Goal: Information Seeking & Learning: Find specific fact

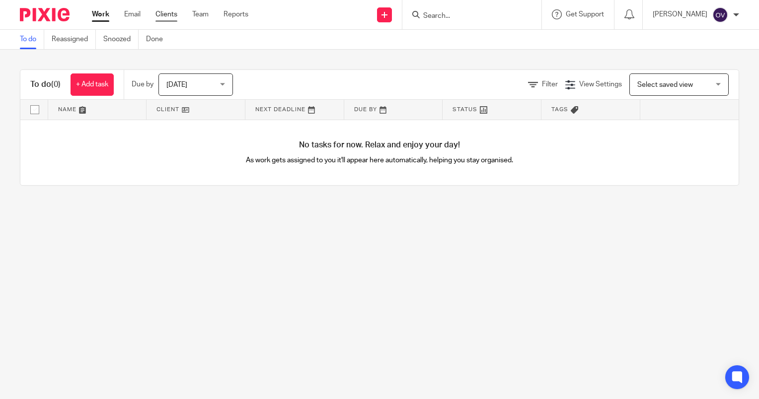
click at [165, 14] on link "Clients" at bounding box center [166, 14] width 22 height 10
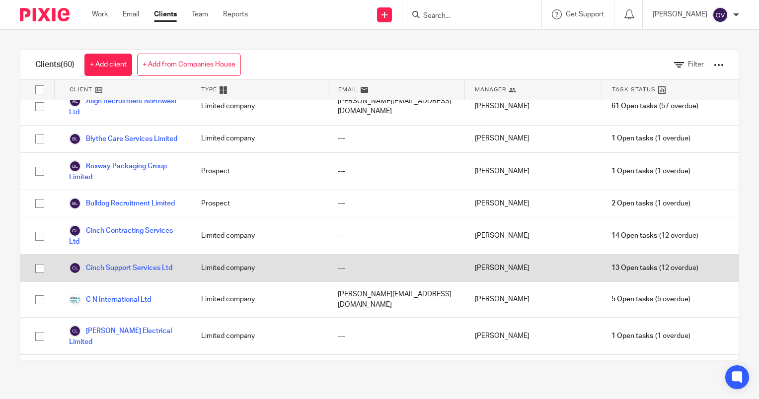
scroll to position [99, 0]
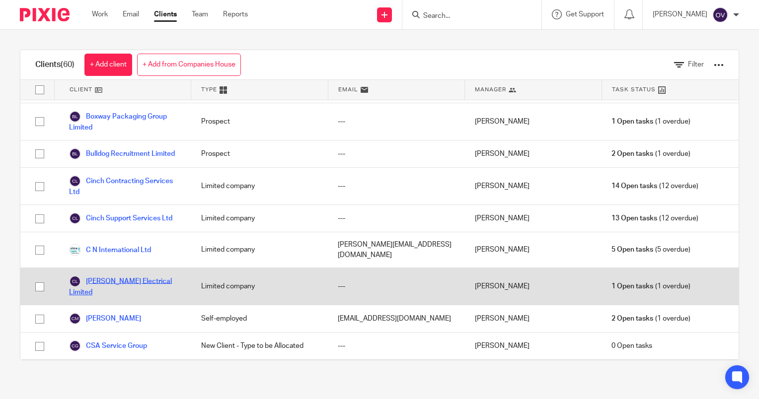
click at [125, 293] on link "[PERSON_NAME] Electrical Limited" at bounding box center [125, 287] width 112 height 22
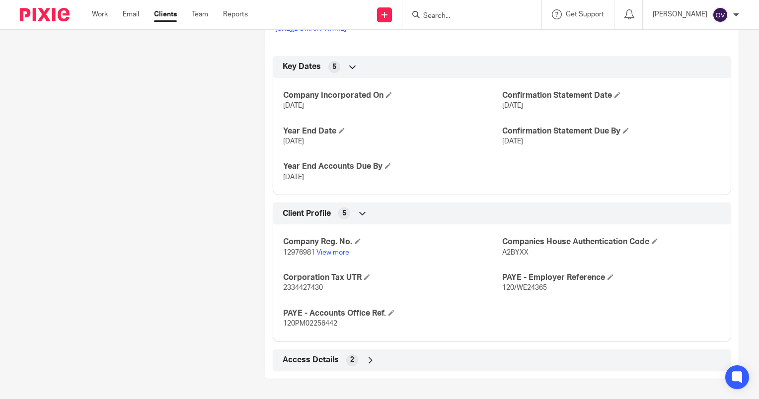
click at [321, 360] on span "Access Details" at bounding box center [311, 360] width 56 height 10
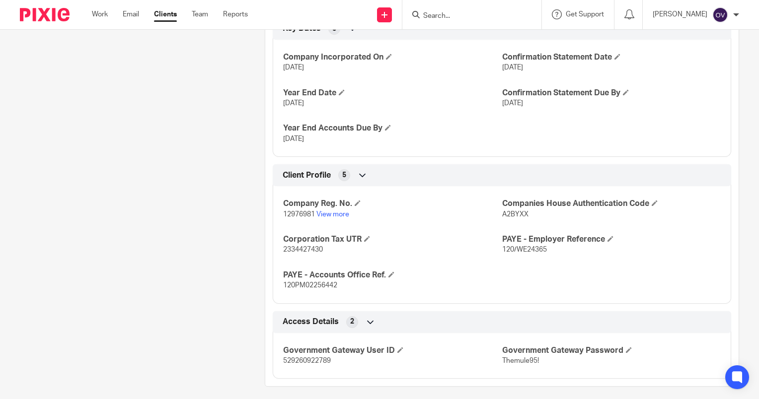
scroll to position [438, 0]
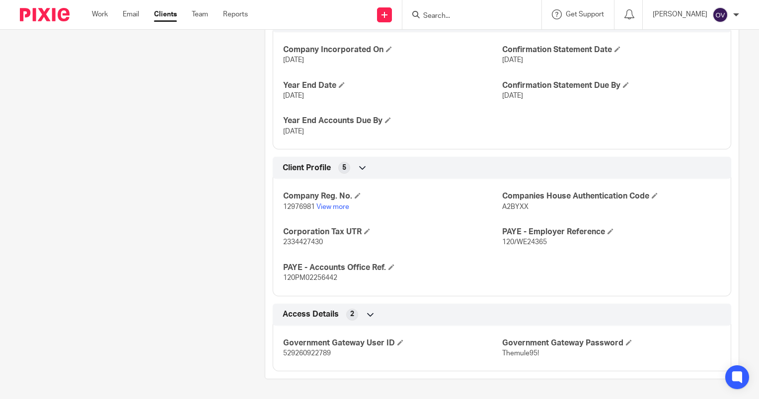
click at [305, 356] on span "529260922789" at bounding box center [307, 353] width 48 height 7
copy span "529260922789"
drag, startPoint x: 540, startPoint y: 357, endPoint x: 497, endPoint y: 354, distance: 43.3
click at [502, 354] on p "Themule95!" at bounding box center [611, 354] width 218 height 10
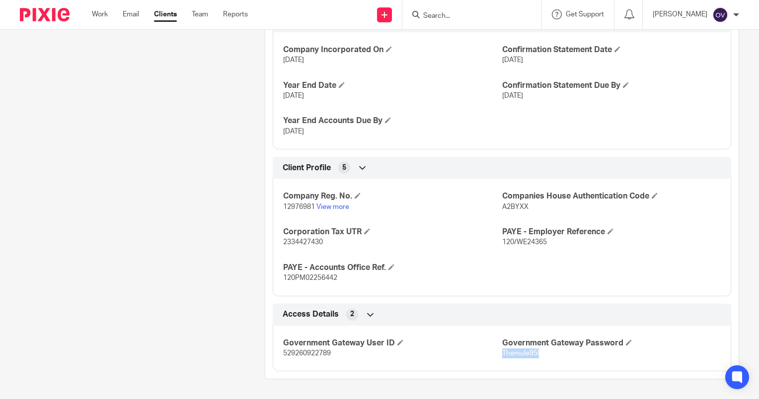
copy span "Themule95!"
click at [315, 356] on span "529260922789" at bounding box center [307, 353] width 48 height 7
copy span "529260922789"
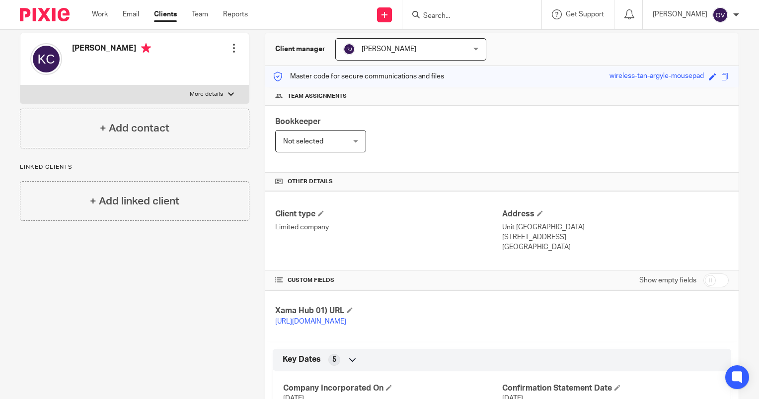
scroll to position [0, 0]
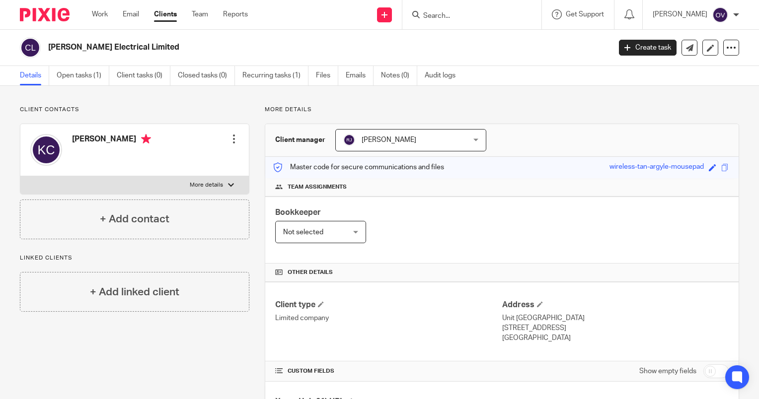
click at [730, 15] on div "[PERSON_NAME]" at bounding box center [695, 15] width 86 height 16
click at [698, 69] on span "Logout" at bounding box center [693, 69] width 22 height 7
